Goal: Use online tool/utility: Utilize a website feature to perform a specific function

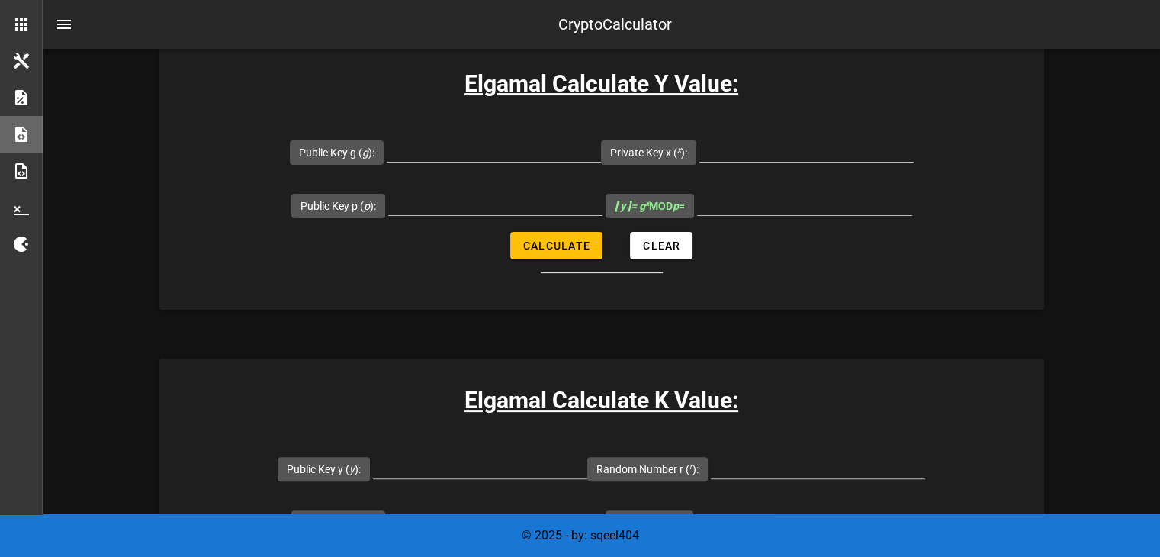
scroll to position [343, 0]
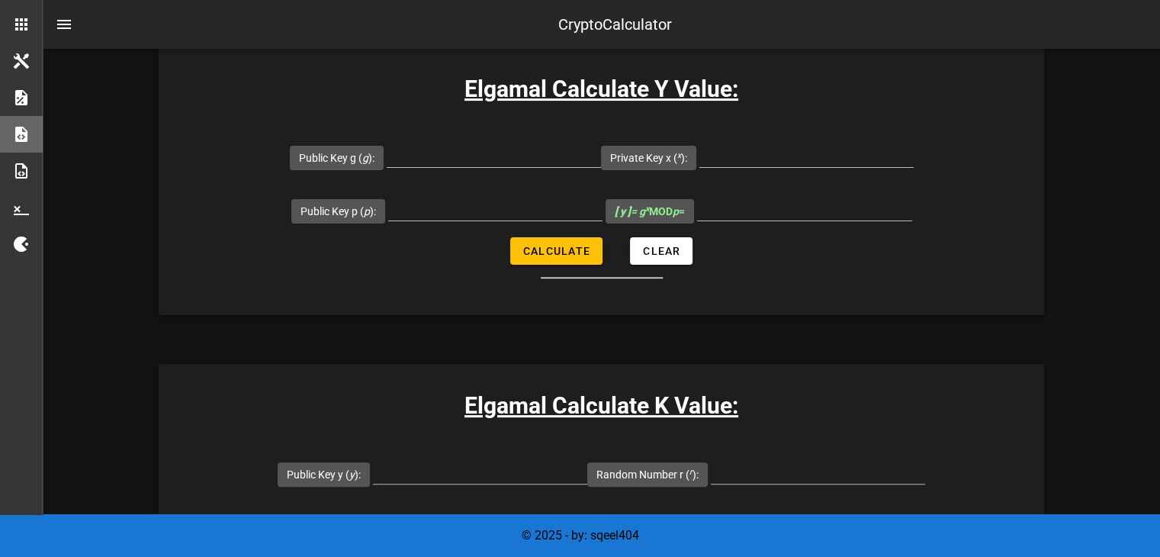
click at [552, 269] on form "Public Key g ( g ): Private Key x ( x ): Public Key p ( p ): [ y ] = g x MOD p …" at bounding box center [602, 204] width 886 height 148
click at [576, 233] on div at bounding box center [495, 232] width 214 height 11
click at [566, 246] on span "Calculate" at bounding box center [557, 251] width 68 height 12
type input "All fields are required"
click at [430, 159] on input "Public Key g ( g ):" at bounding box center [494, 155] width 214 height 24
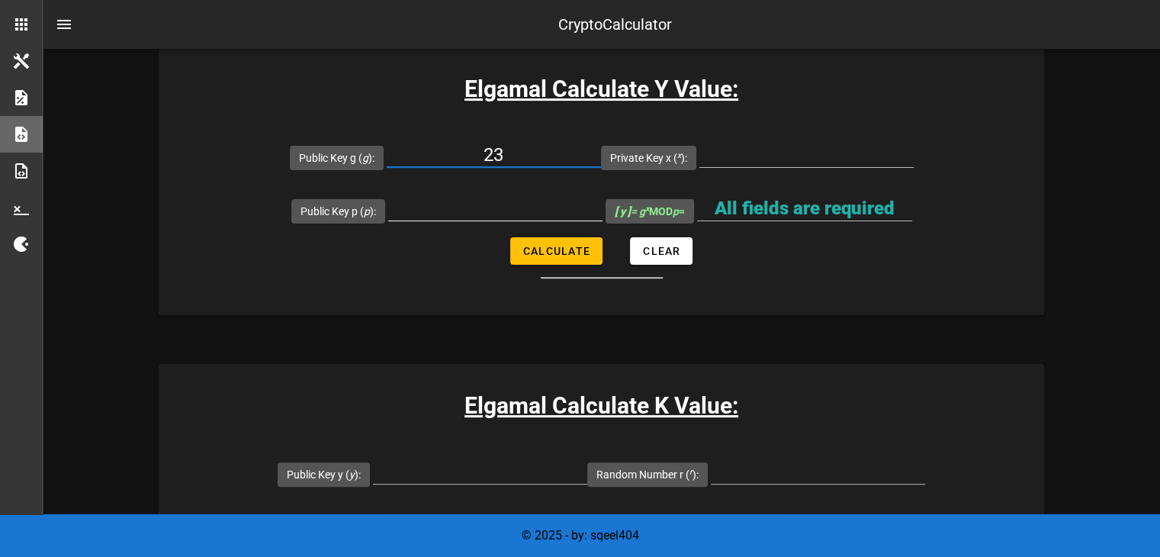
type input "23"
click at [428, 215] on input "Public Key p ( p ):" at bounding box center [495, 208] width 214 height 24
type input "8"
click at [556, 118] on div "Elgamal Calculate Y Value: Public Key g ( g ): 23 Private Key x ( x ): Public K…" at bounding box center [602, 181] width 886 height 268
drag, startPoint x: 503, startPoint y: 157, endPoint x: 452, endPoint y: 135, distance: 55.0
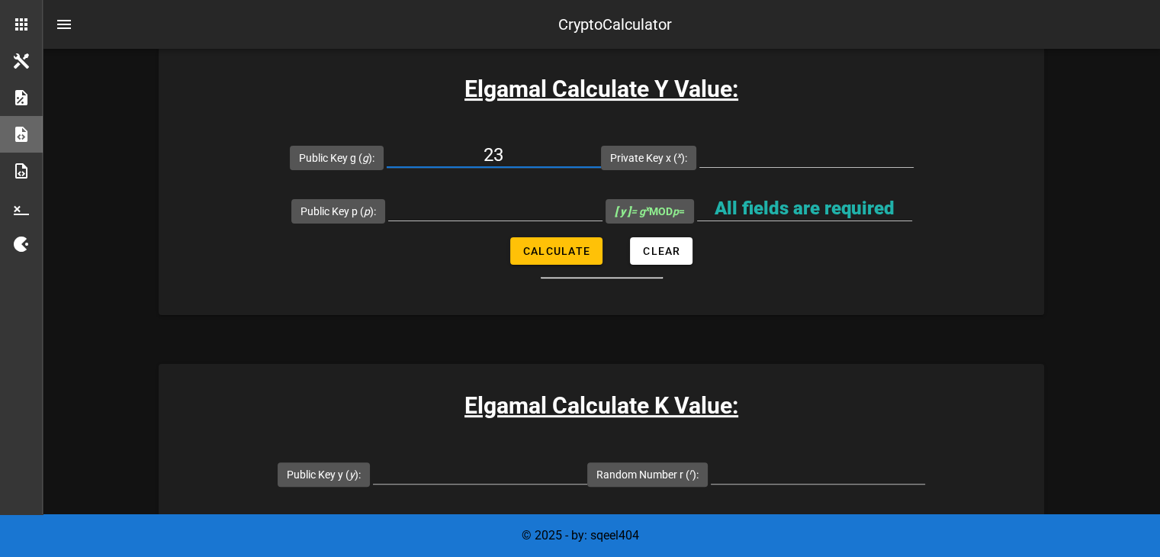
click at [452, 135] on div "23" at bounding box center [494, 159] width 214 height 50
type input "3"
type input "4"
click at [458, 203] on input "Public Key p ( p ):" at bounding box center [495, 208] width 214 height 24
type input "23"
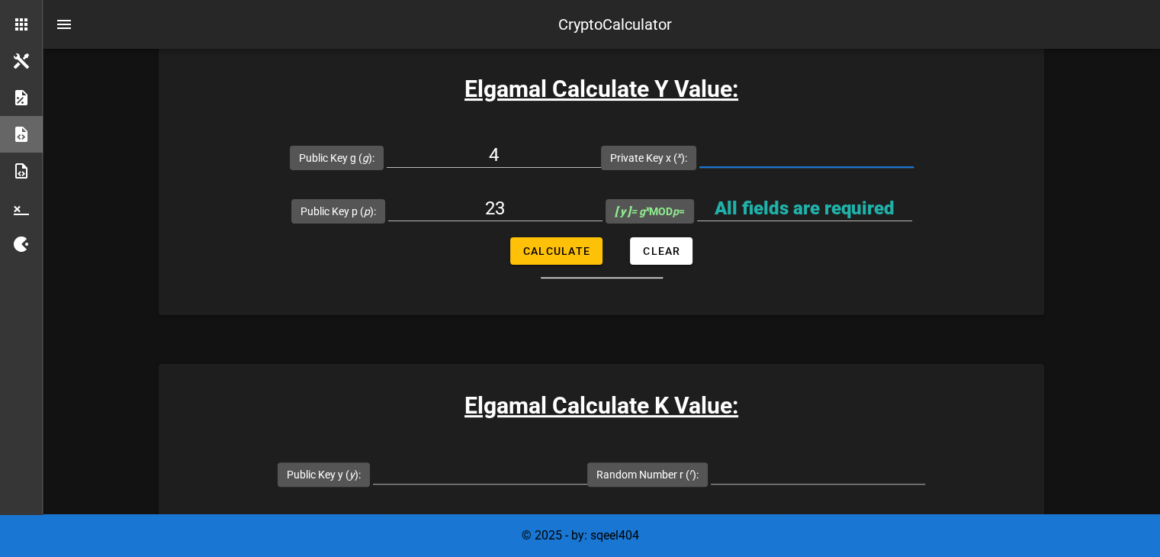
click at [806, 159] on input "Private Key x ( x ):" at bounding box center [807, 155] width 214 height 24
type input "8"
click at [784, 208] on input "All fields are required" at bounding box center [804, 208] width 215 height 24
click at [558, 248] on span "Calculate" at bounding box center [557, 251] width 68 height 12
type input "9"
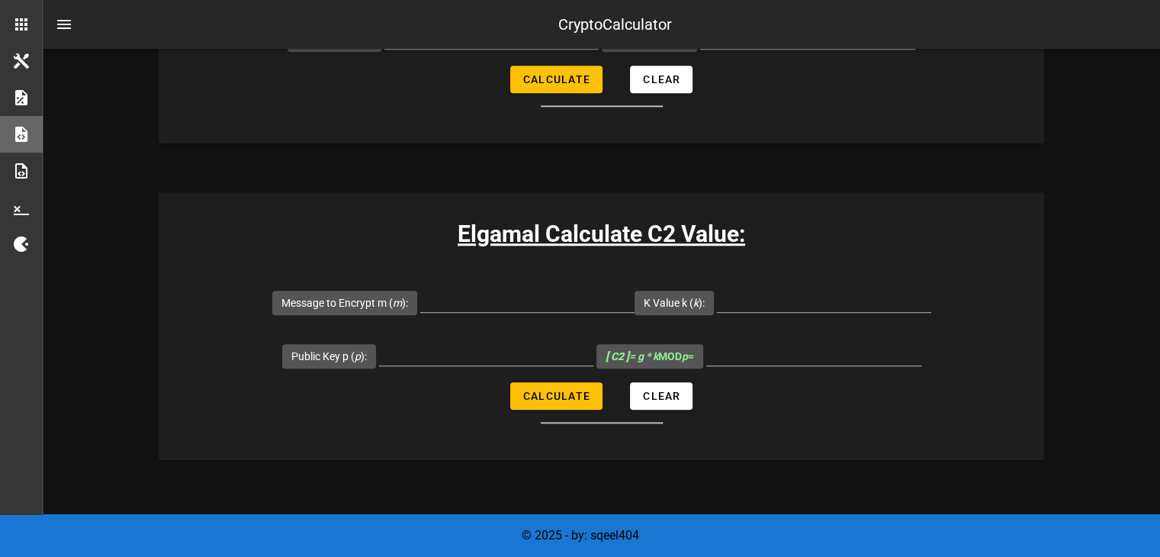
scroll to position [1184, 0]
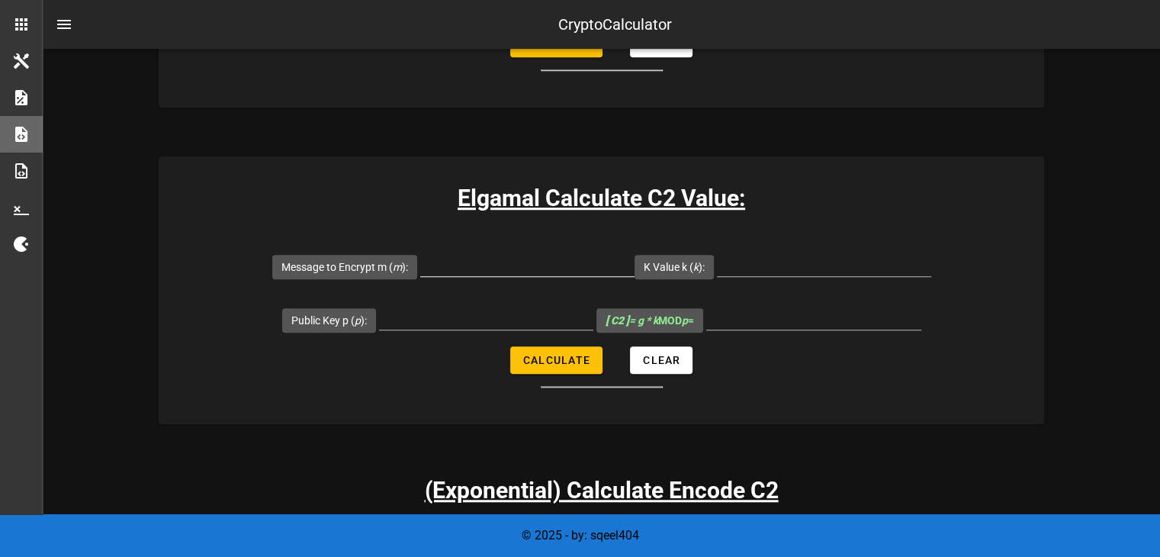
click at [472, 257] on input "Message to Encrypt m ( m ):" at bounding box center [527, 264] width 214 height 24
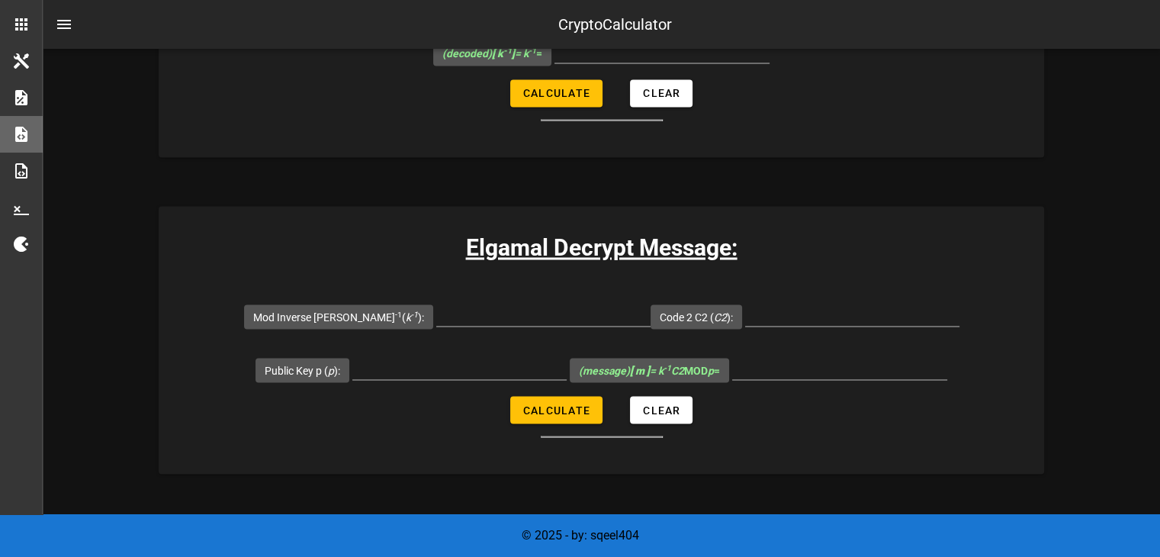
scroll to position [2610, 0]
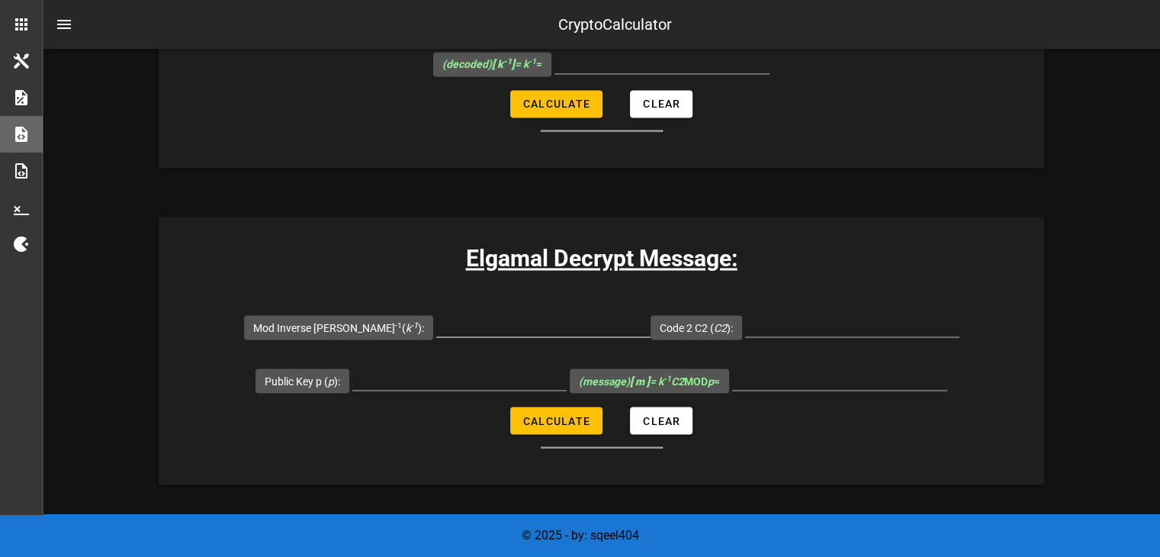
click at [488, 318] on input "Mod Inverse [PERSON_NAME] -1 ( k -1 ):" at bounding box center [543, 324] width 214 height 24
type input "6"
click at [452, 374] on input "Public Key p ( p ):" at bounding box center [459, 377] width 214 height 24
click at [451, 374] on input "Public Key p ( p ):" at bounding box center [459, 377] width 214 height 24
type input "23"
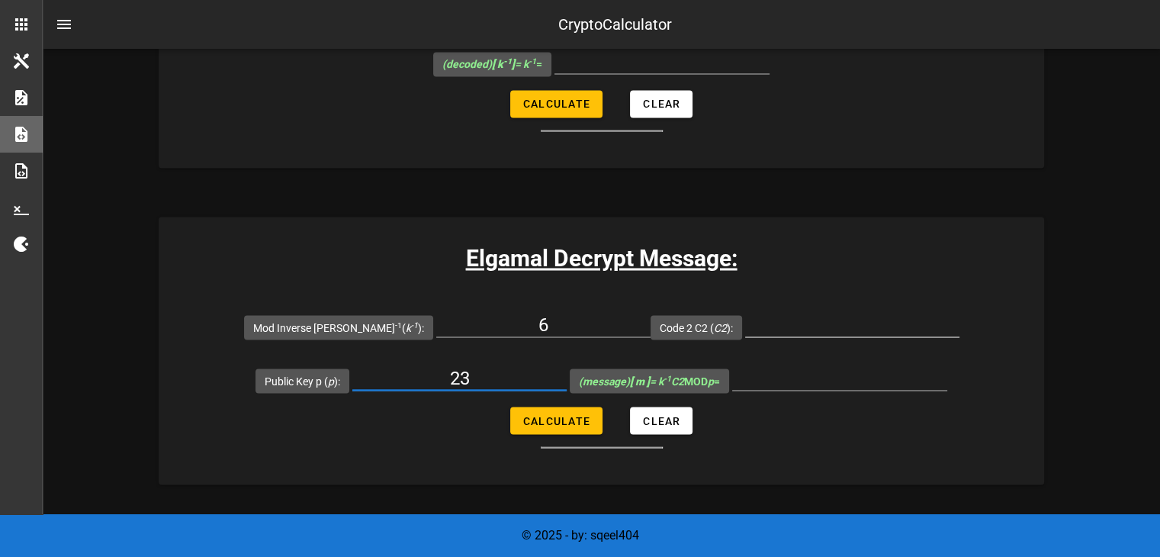
click at [745, 324] on input "Code 2 C2 ( C2 ):" at bounding box center [852, 324] width 214 height 24
type input "306"
click at [574, 416] on span "Calculate" at bounding box center [557, 420] width 68 height 12
type input "19"
click at [879, 365] on input "19" at bounding box center [839, 377] width 215 height 24
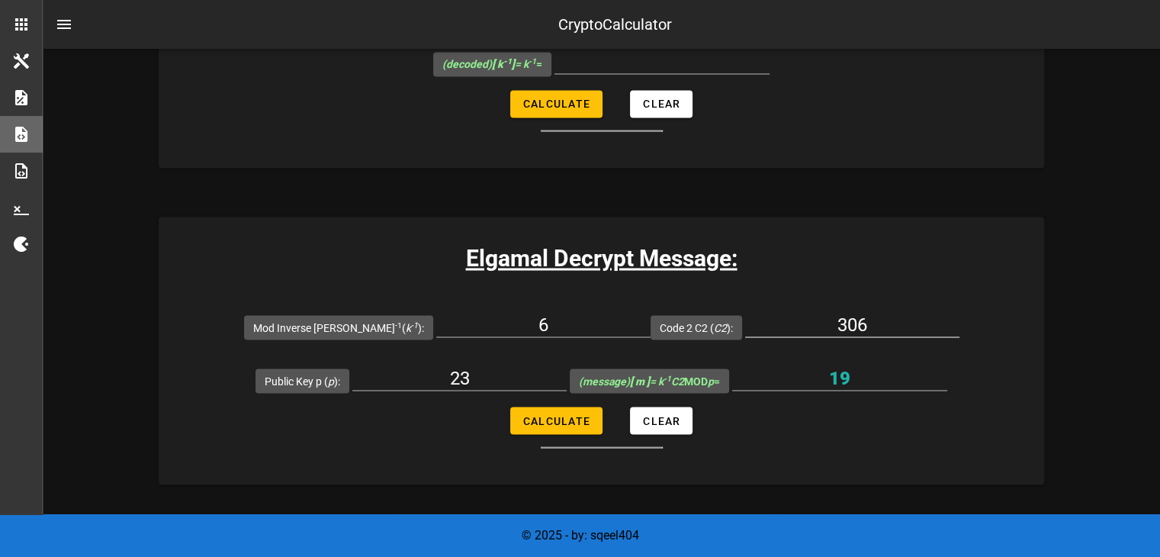
click at [842, 306] on div "306" at bounding box center [852, 328] width 214 height 50
click at [843, 330] on input "306" at bounding box center [852, 324] width 214 height 24
type input "3"
type input "144"
click at [555, 421] on span "Calculate" at bounding box center [557, 420] width 68 height 12
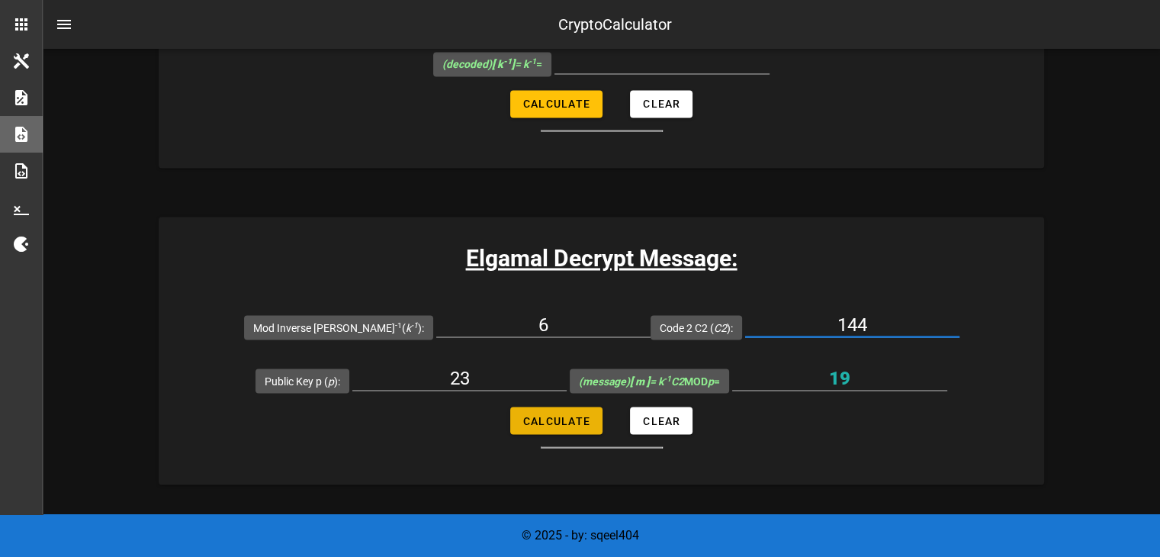
type input "13"
